Goal: Task Accomplishment & Management: Manage account settings

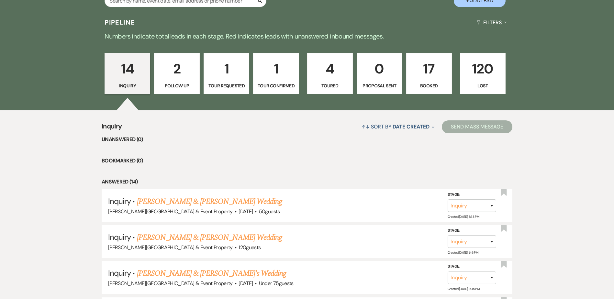
scroll to position [97, 0]
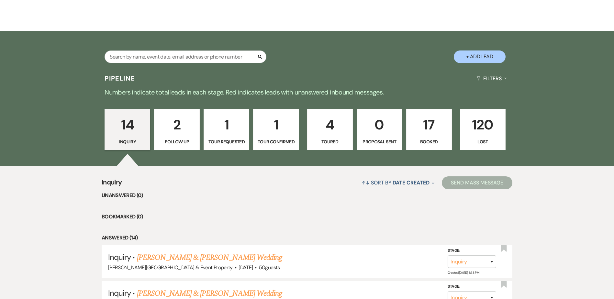
click at [427, 124] on p "17" at bounding box center [428, 125] width 37 height 22
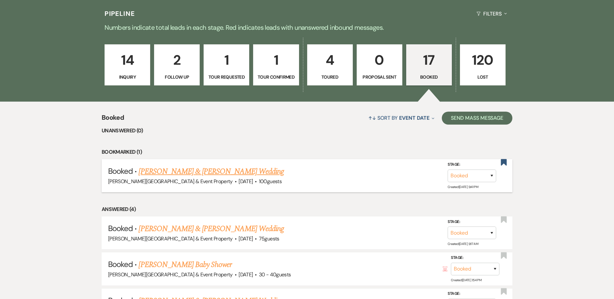
scroll to position [194, 0]
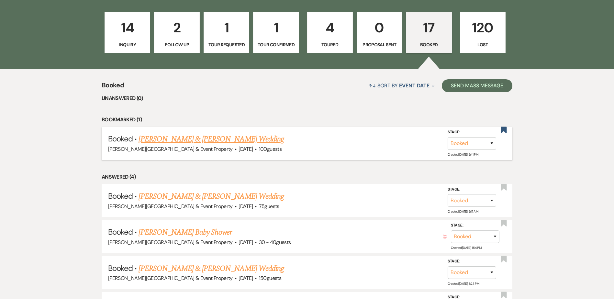
click at [224, 139] on link "[PERSON_NAME] & [PERSON_NAME] Wedding" at bounding box center [210, 139] width 145 height 12
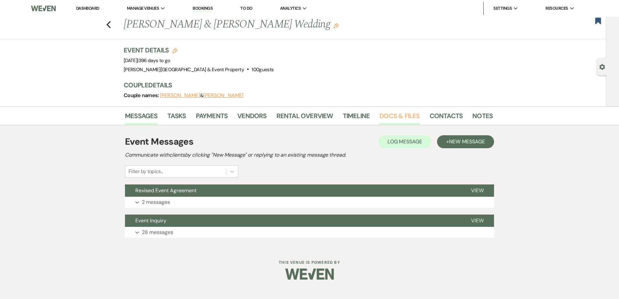
click at [405, 116] on link "Docs & Files" at bounding box center [399, 118] width 40 height 14
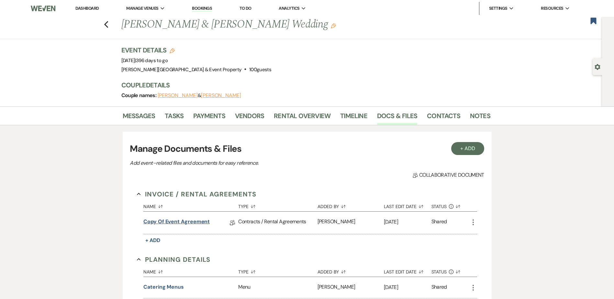
click at [170, 221] on link "Copy of Event Agreement" at bounding box center [176, 223] width 66 height 10
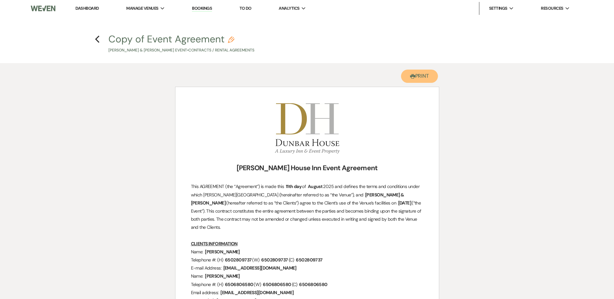
click at [410, 74] on icon "Printer" at bounding box center [412, 76] width 5 height 5
click at [99, 38] on icon "Previous" at bounding box center [97, 39] width 5 height 8
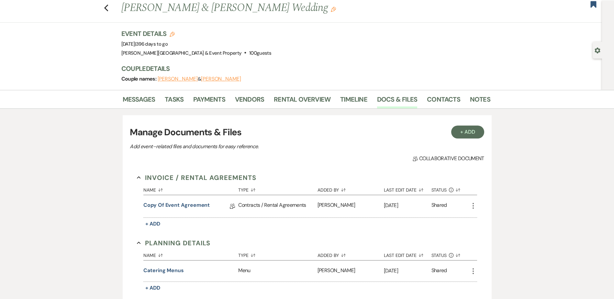
scroll to position [32, 0]
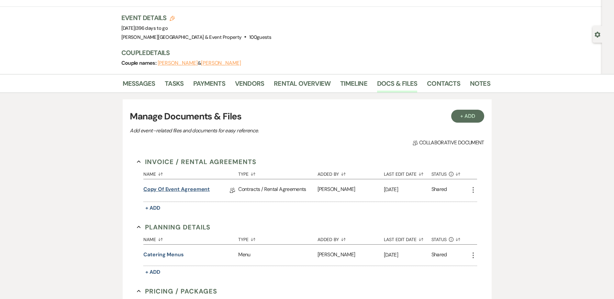
click at [181, 189] on link "Copy of Event Agreement" at bounding box center [176, 190] width 66 height 10
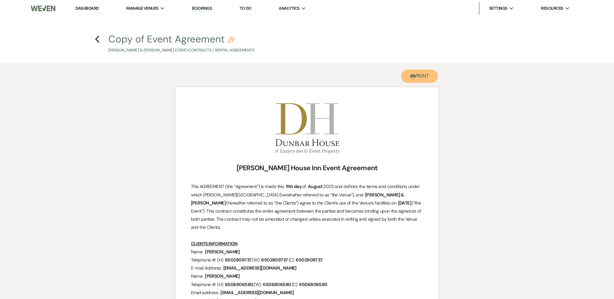
click at [416, 75] on button "Printer Print" at bounding box center [419, 76] width 37 height 13
click at [86, 7] on link "Dashboard" at bounding box center [86, 7] width 23 height 5
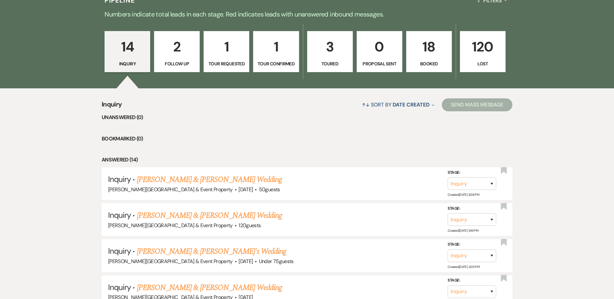
scroll to position [194, 0]
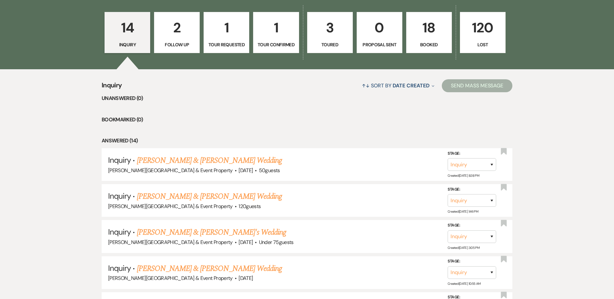
click at [428, 31] on p "18" at bounding box center [428, 28] width 37 height 22
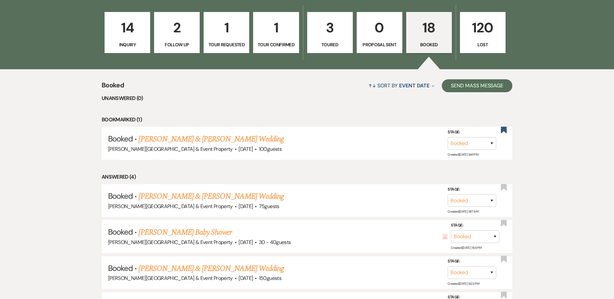
scroll to position [226, 0]
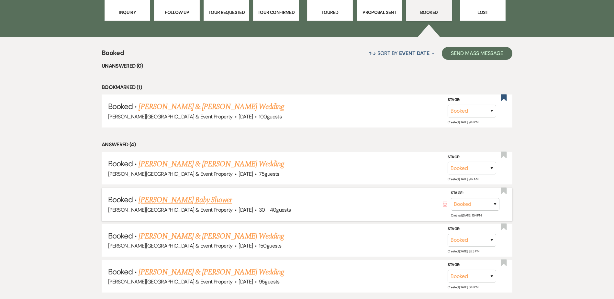
click at [192, 200] on link "[PERSON_NAME] Baby Shower" at bounding box center [184, 200] width 93 height 12
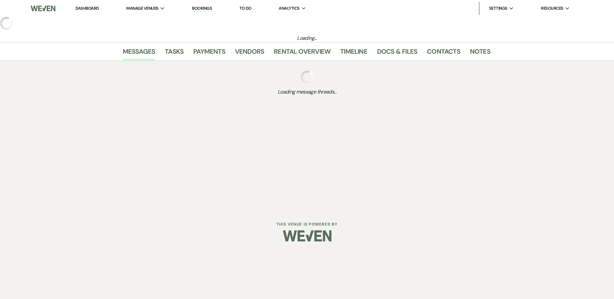
select select "5"
select select "3"
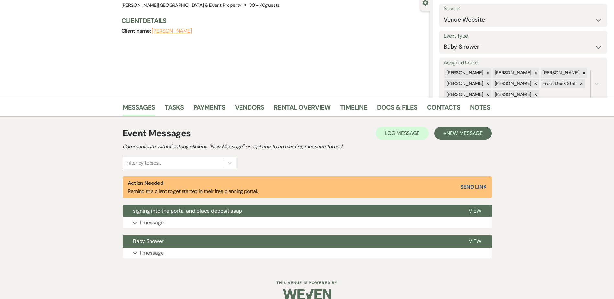
scroll to position [65, 0]
click at [214, 108] on link "Payments" at bounding box center [209, 109] width 32 height 14
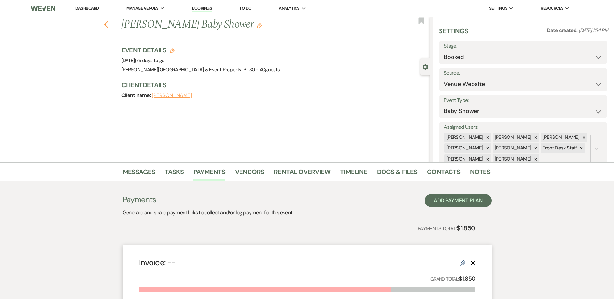
click at [108, 22] on icon "Previous" at bounding box center [106, 25] width 5 height 8
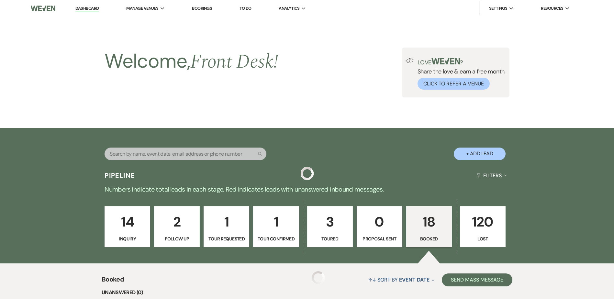
scroll to position [226, 0]
